Goal: Task Accomplishment & Management: Use online tool/utility

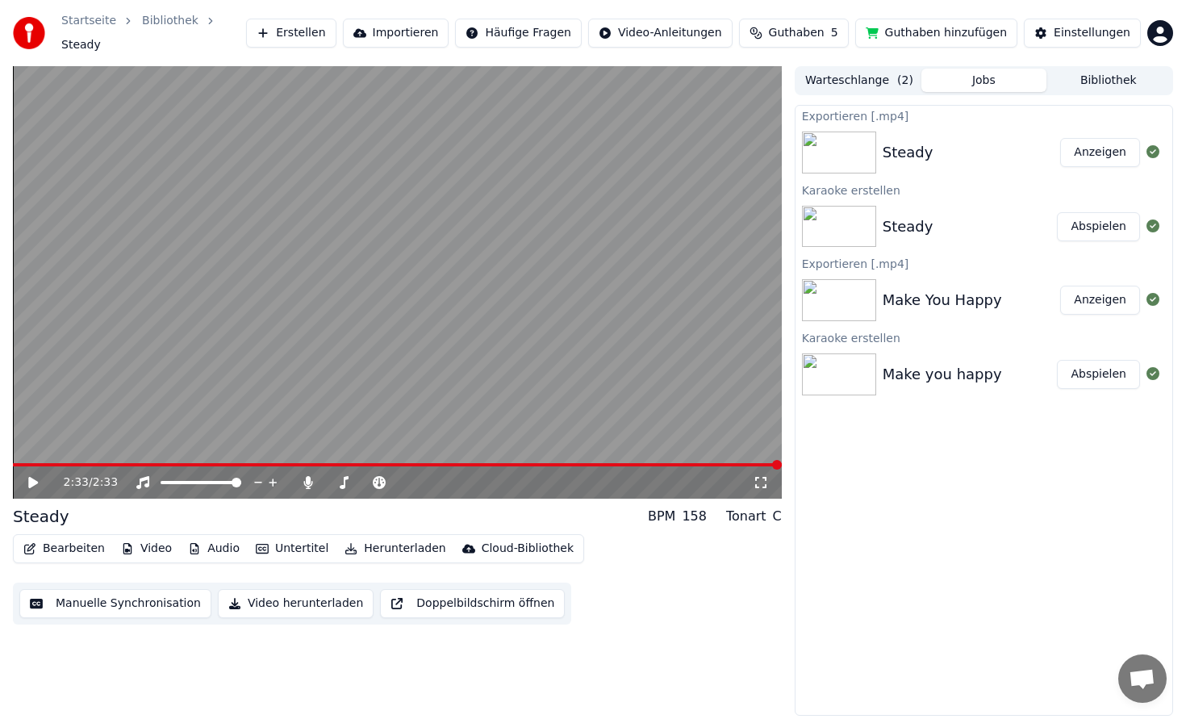
click at [336, 32] on button "Erstellen" at bounding box center [291, 33] width 90 height 29
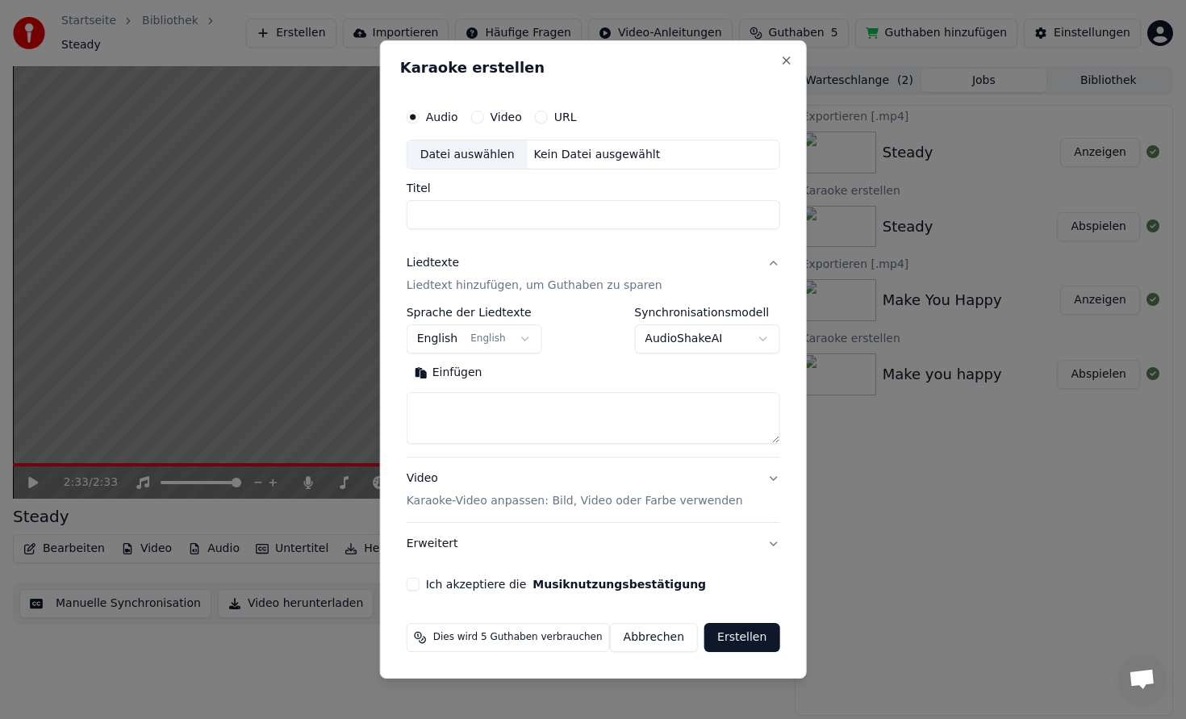
click at [582, 155] on div "Kein Datei ausgewählt" at bounding box center [598, 155] width 140 height 16
type input "**********"
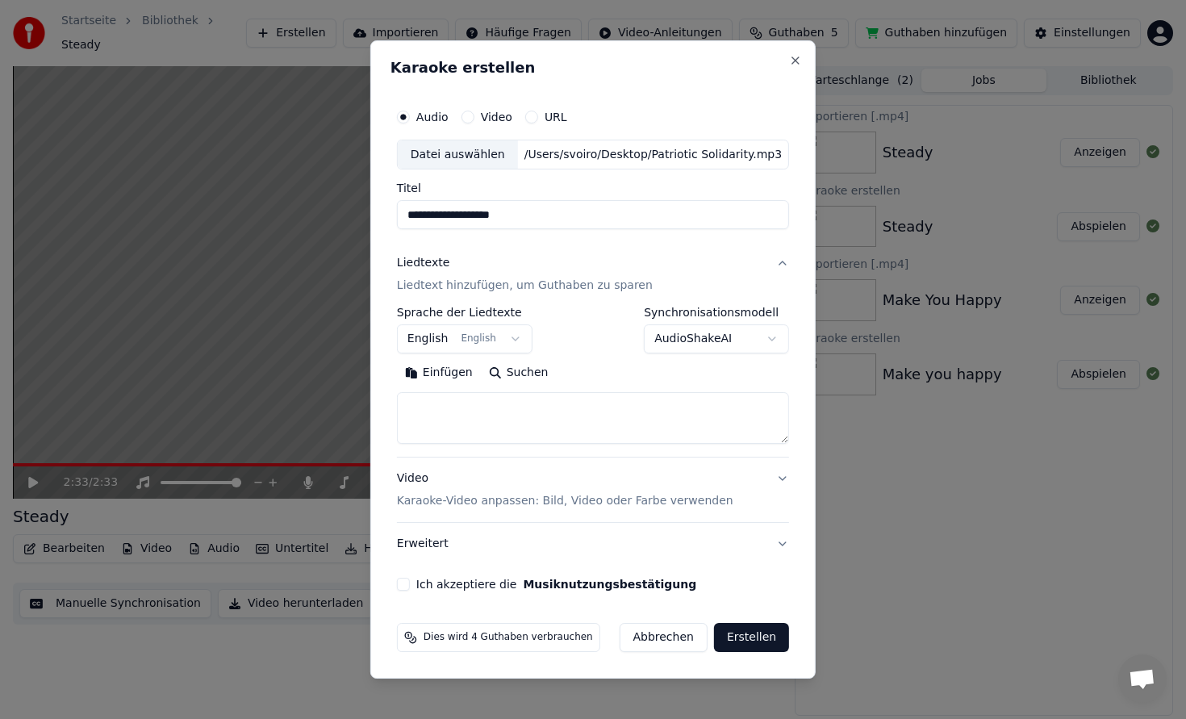
click at [504, 290] on p "Liedtext hinzufügen, um Guthaben zu sparen" at bounding box center [525, 286] width 256 height 16
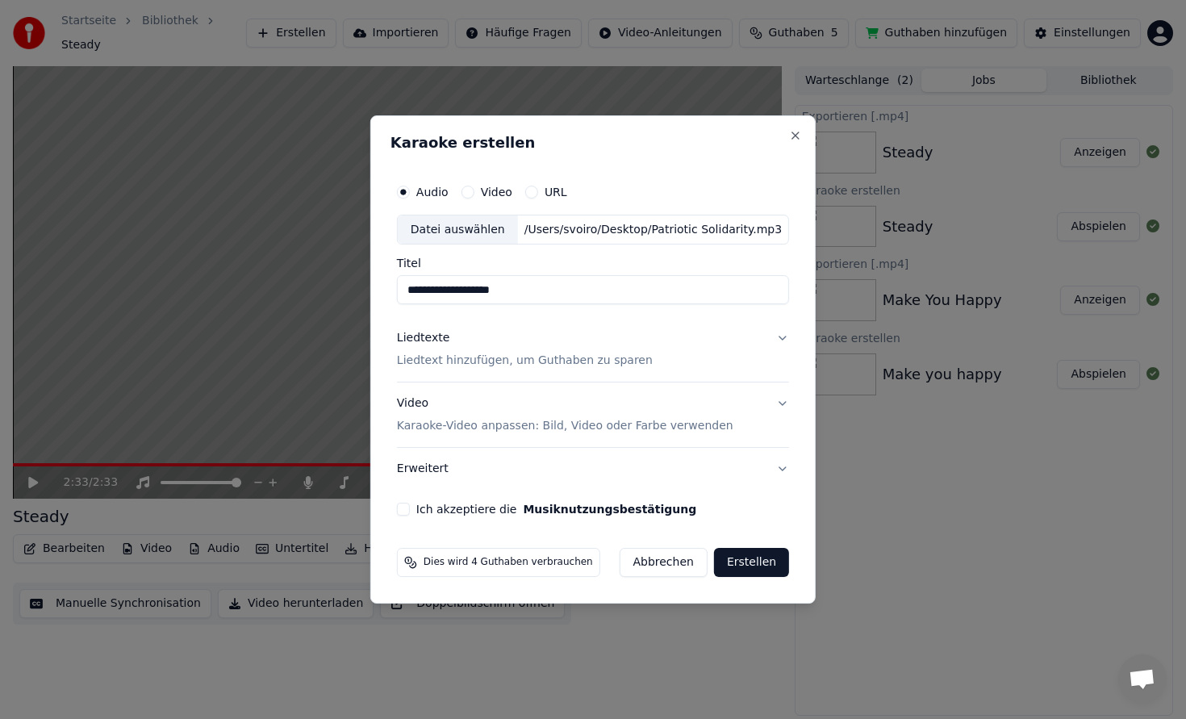
click at [494, 357] on p "Liedtext hinzufügen, um Guthaben zu sparen" at bounding box center [525, 361] width 256 height 16
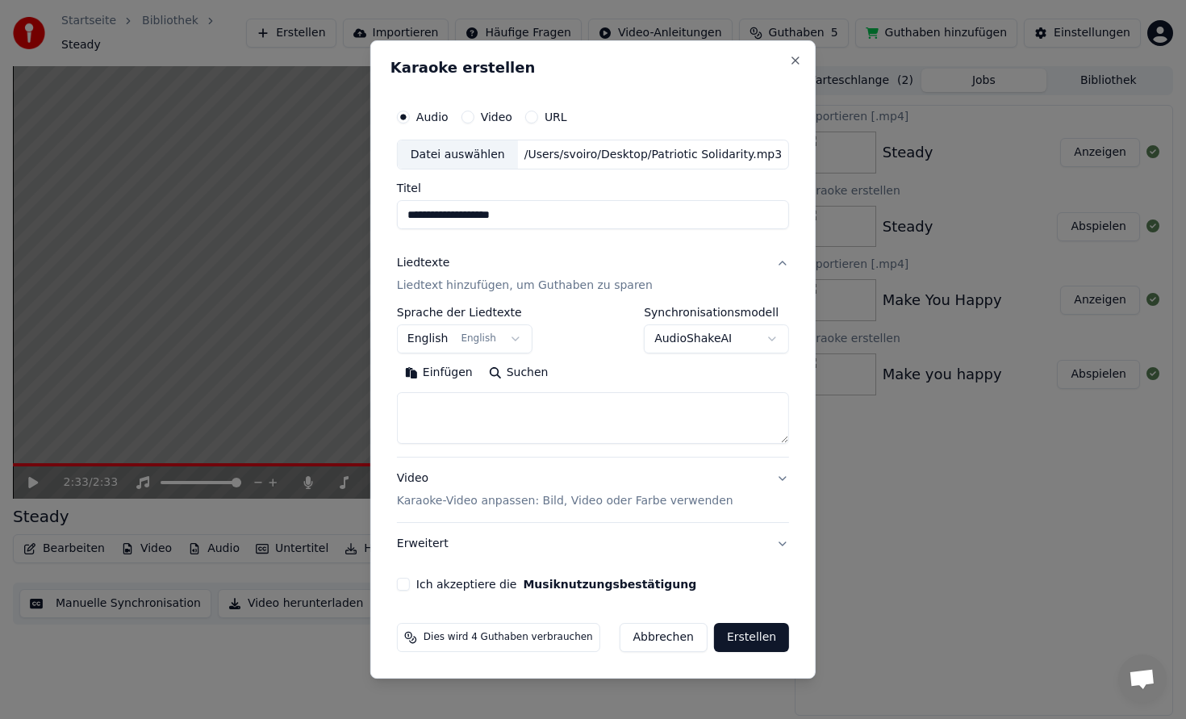
click at [455, 411] on textarea at bounding box center [593, 419] width 392 height 52
paste textarea "**********"
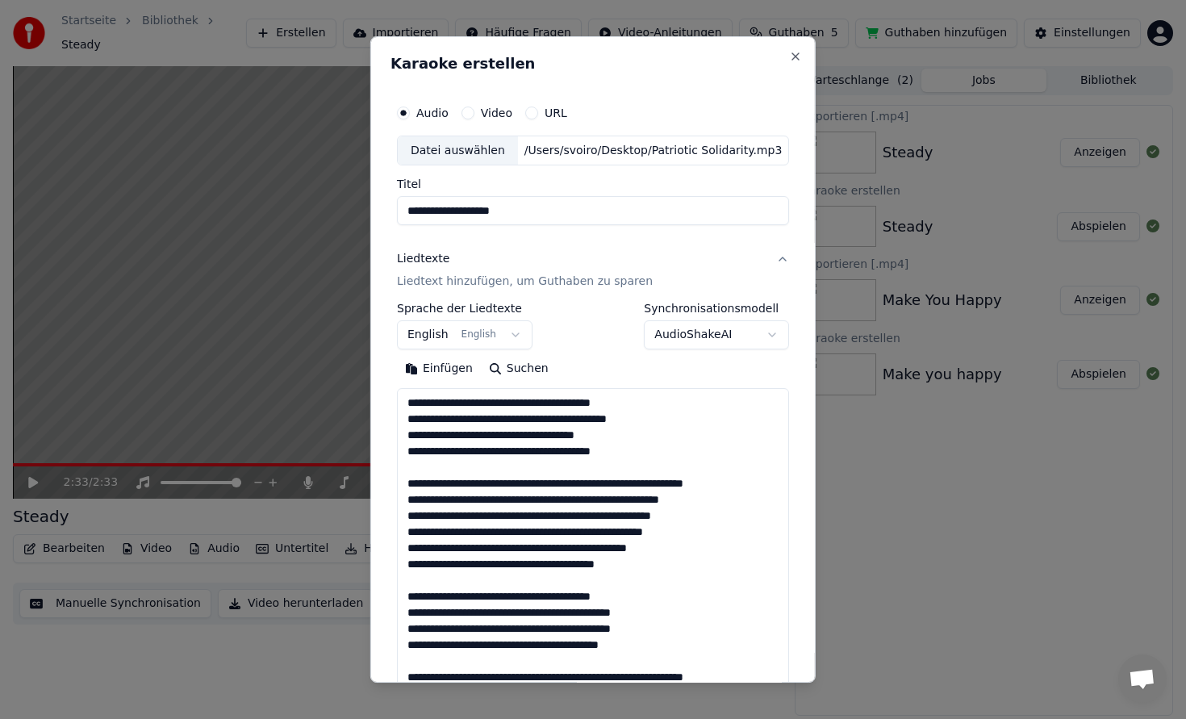
scroll to position [649, 0]
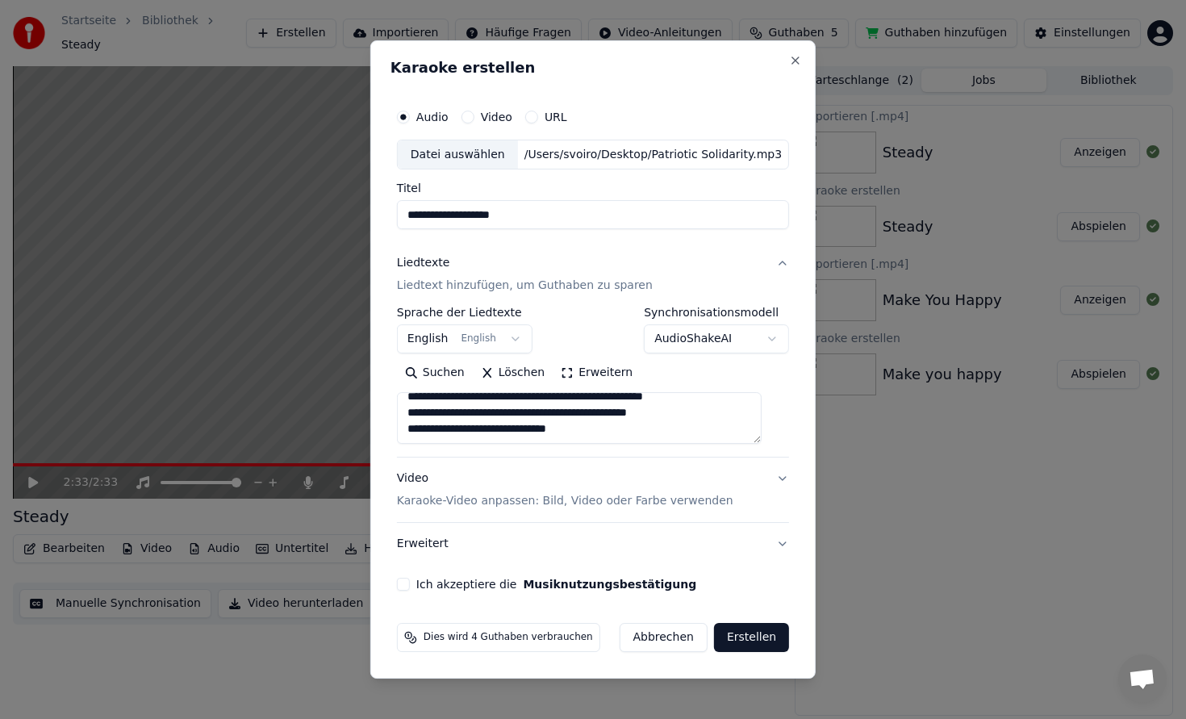
type textarea "**********"
click at [531, 502] on p "Karaoke-Video anpassen: Bild, Video oder Farbe verwenden" at bounding box center [565, 501] width 336 height 16
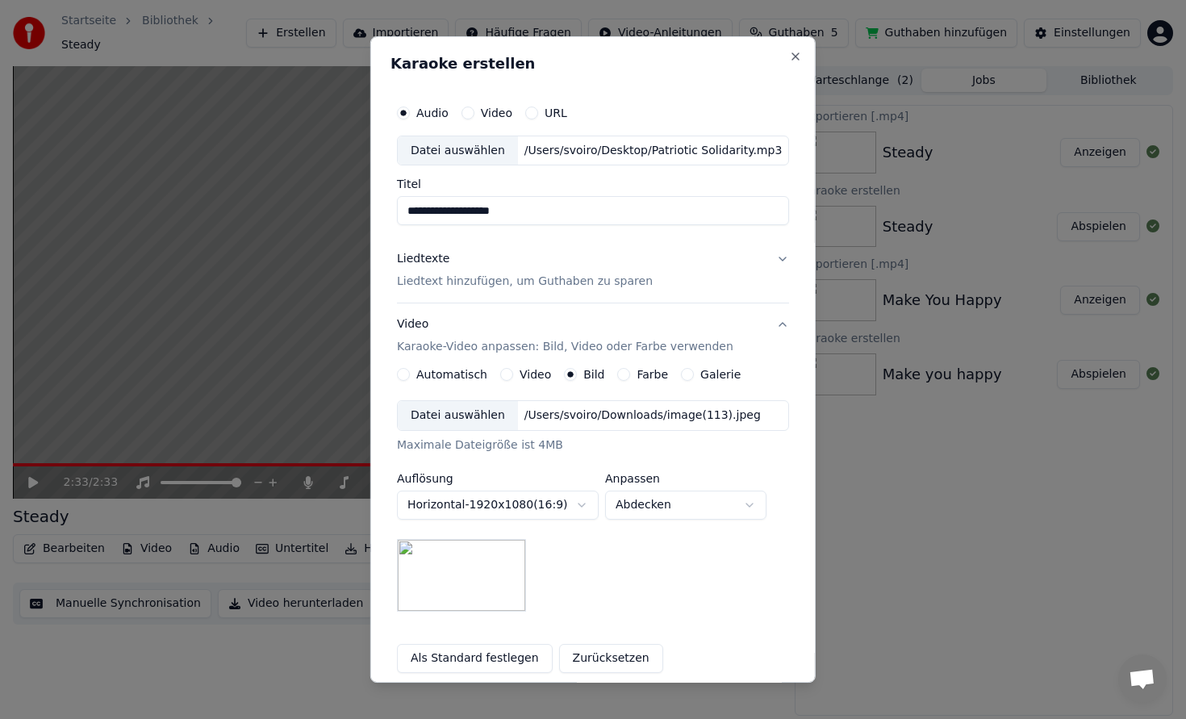
click at [564, 424] on div "Datei auswählen /Users/svoiro/Downloads/image(113).jpeg" at bounding box center [593, 415] width 392 height 31
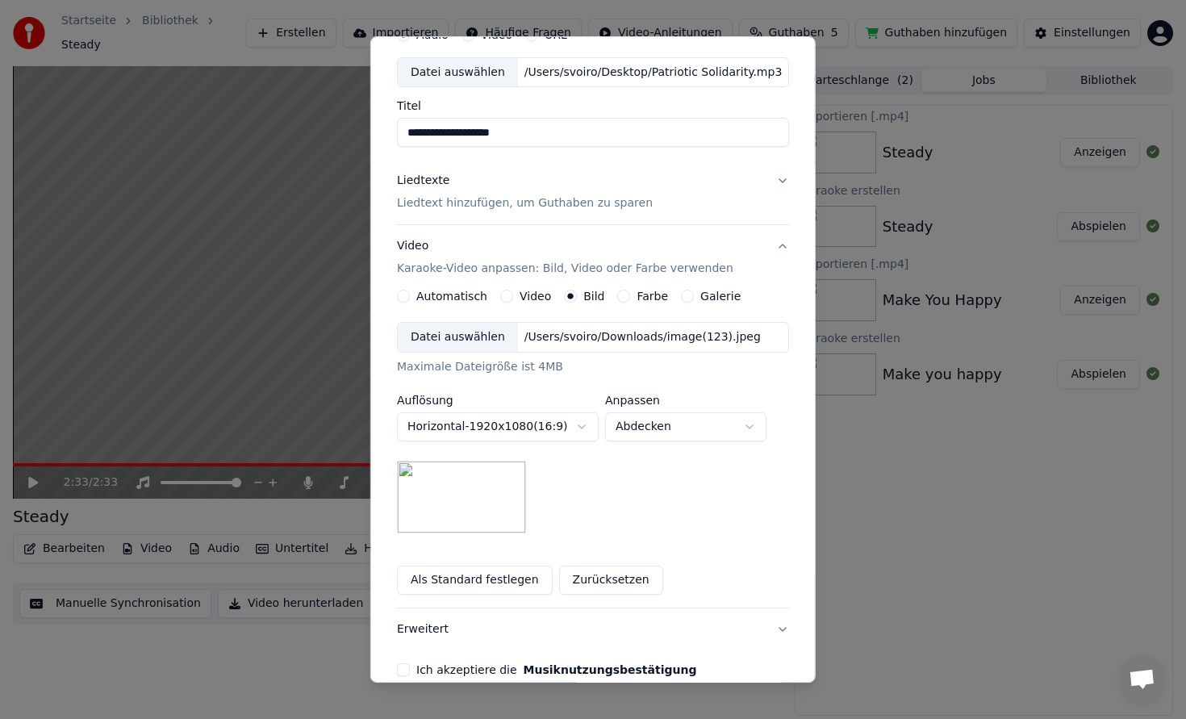
scroll to position [160, 0]
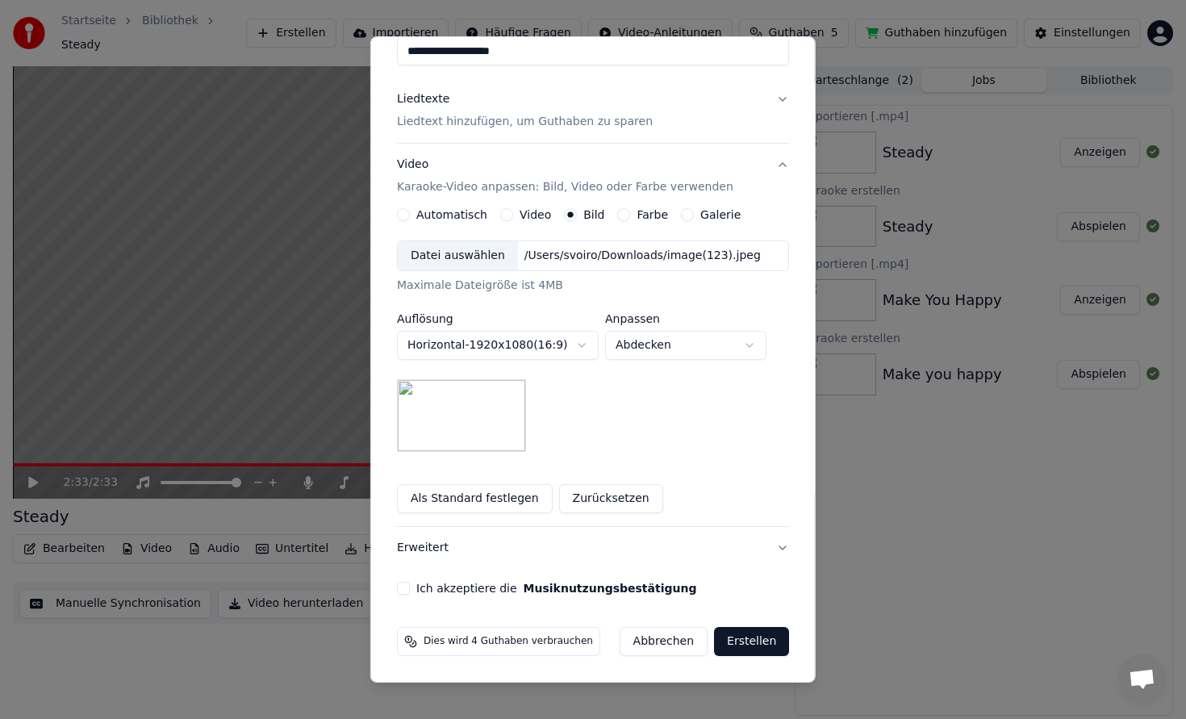
click at [410, 586] on button "Ich akzeptiere die Musiknutzungsbestätigung" at bounding box center [403, 588] width 13 height 13
click at [734, 642] on button "Erstellen" at bounding box center [751, 641] width 75 height 29
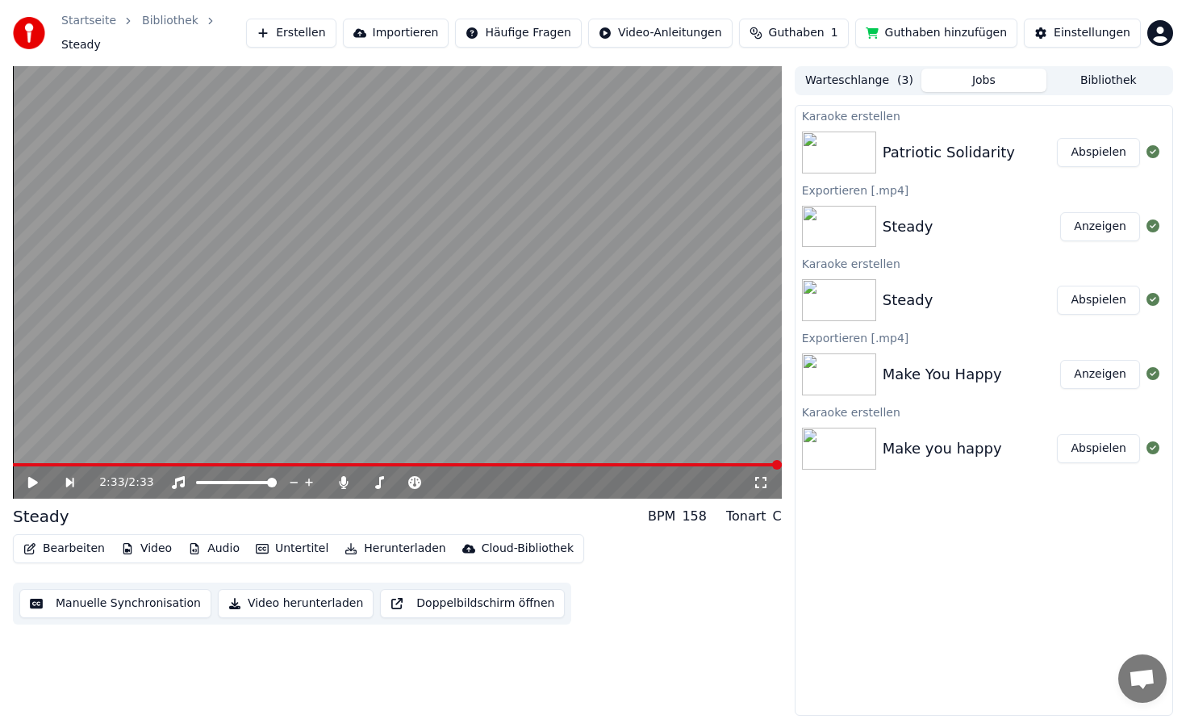
click at [1079, 139] on button "Abspielen" at bounding box center [1098, 152] width 83 height 29
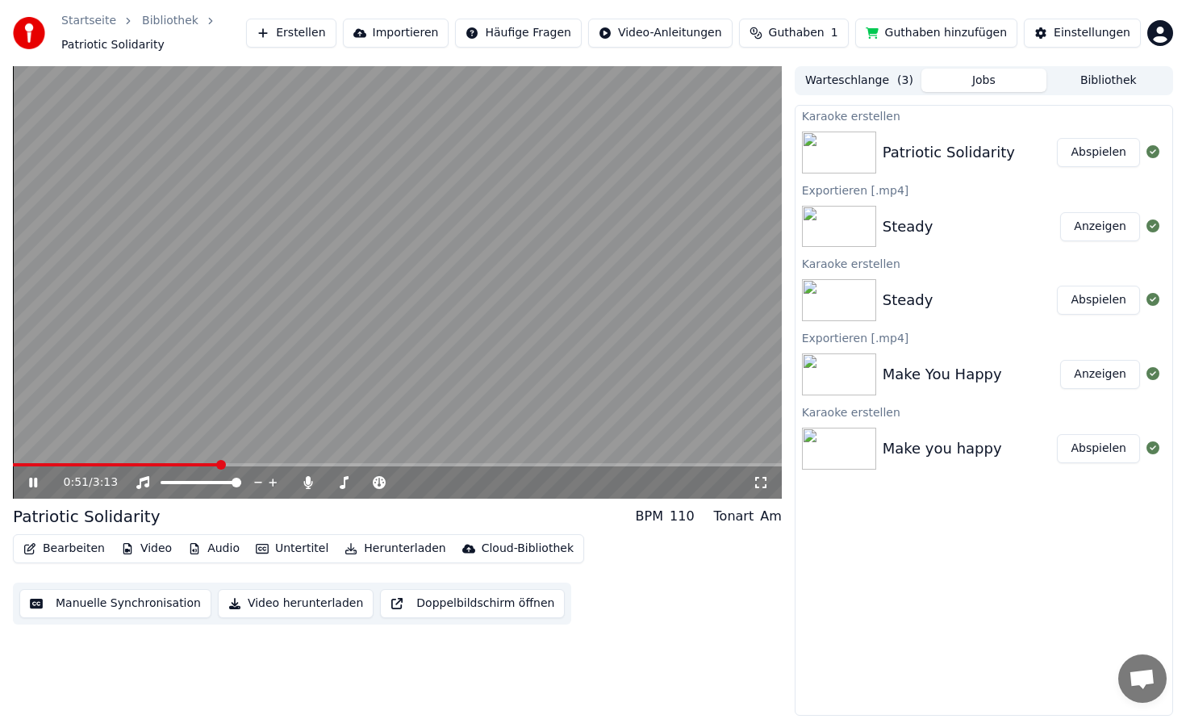
click at [314, 602] on button "Video herunterladen" at bounding box center [296, 603] width 156 height 29
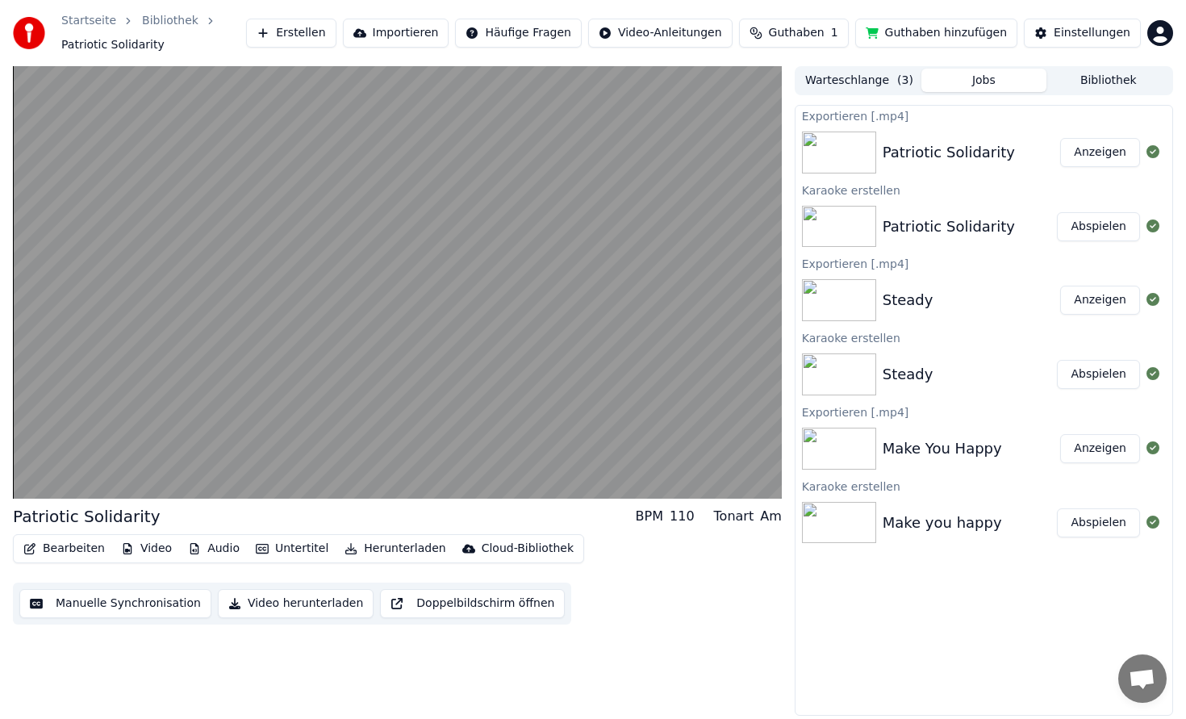
click at [1110, 153] on button "Anzeigen" at bounding box center [1100, 152] width 80 height 29
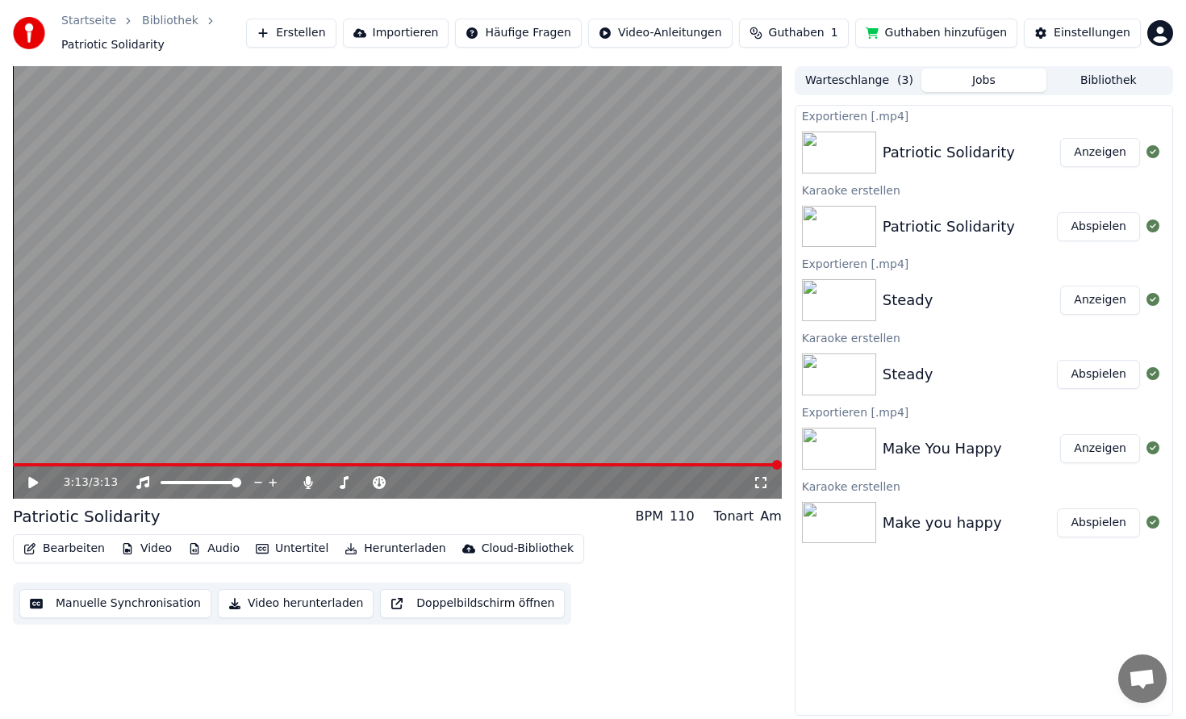
click at [1091, 149] on button "Anzeigen" at bounding box center [1100, 152] width 80 height 29
